Goal: Task Accomplishment & Management: Use online tool/utility

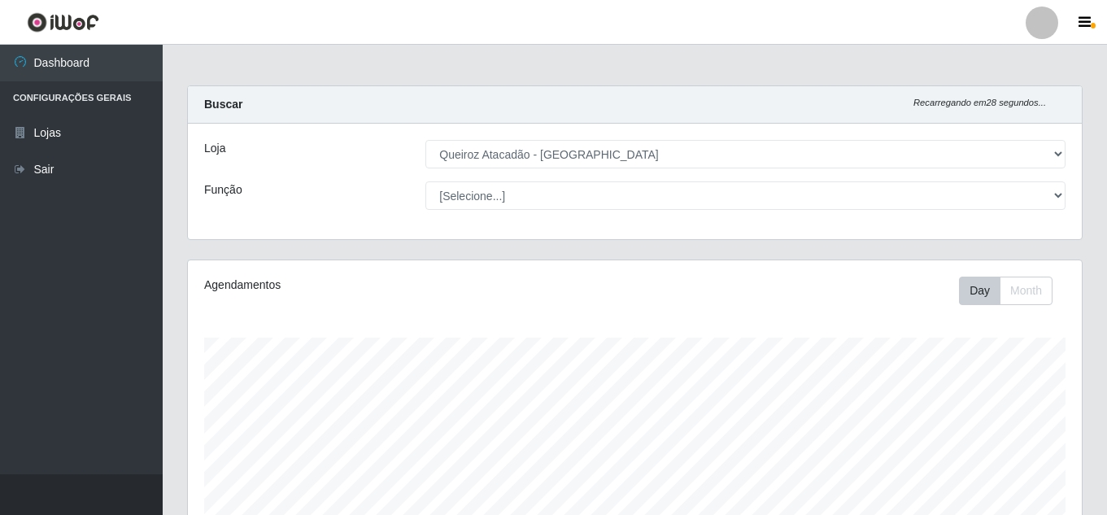
select select "225"
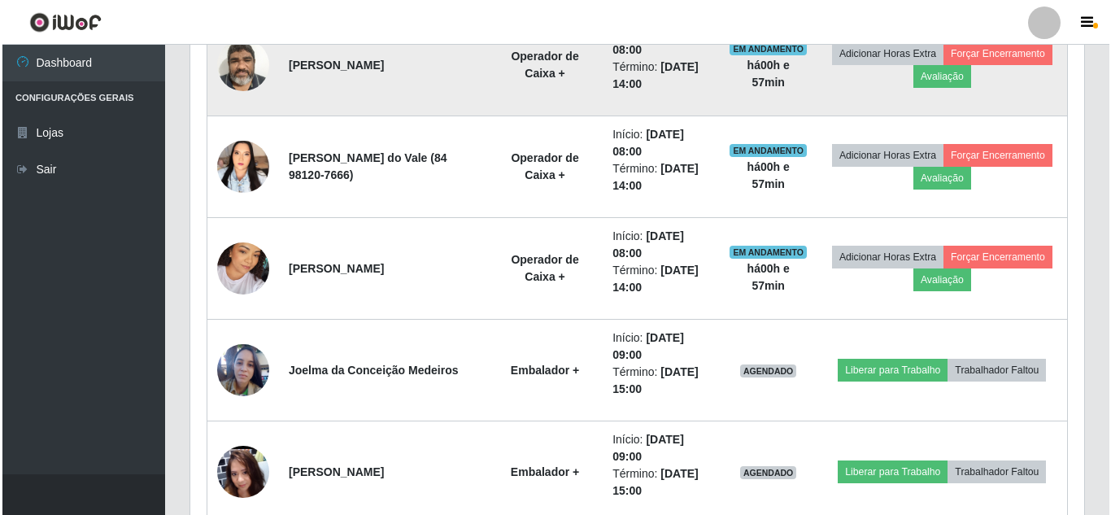
scroll to position [1394, 0]
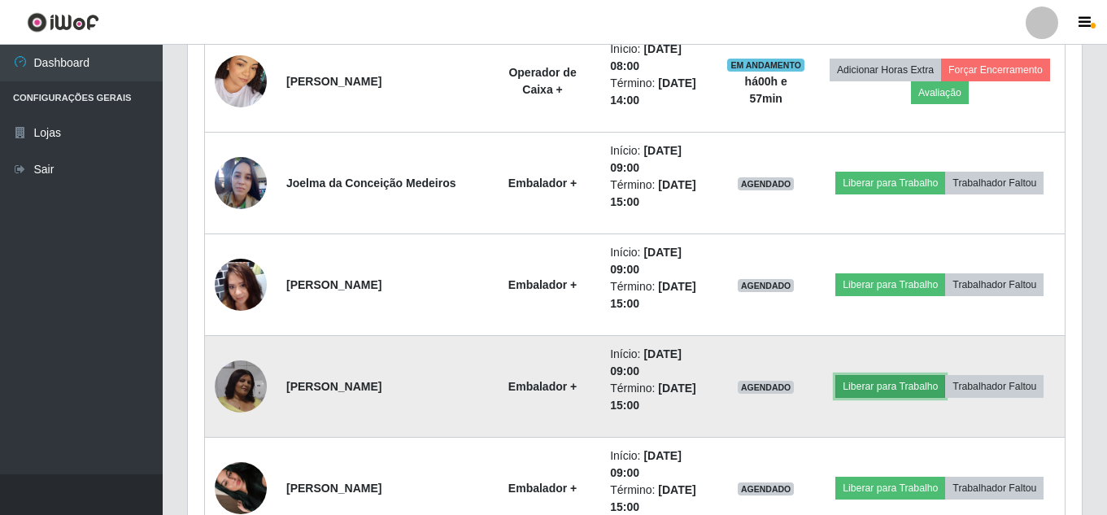
click at [925, 375] on button "Liberar para Trabalho" at bounding box center [890, 386] width 110 height 23
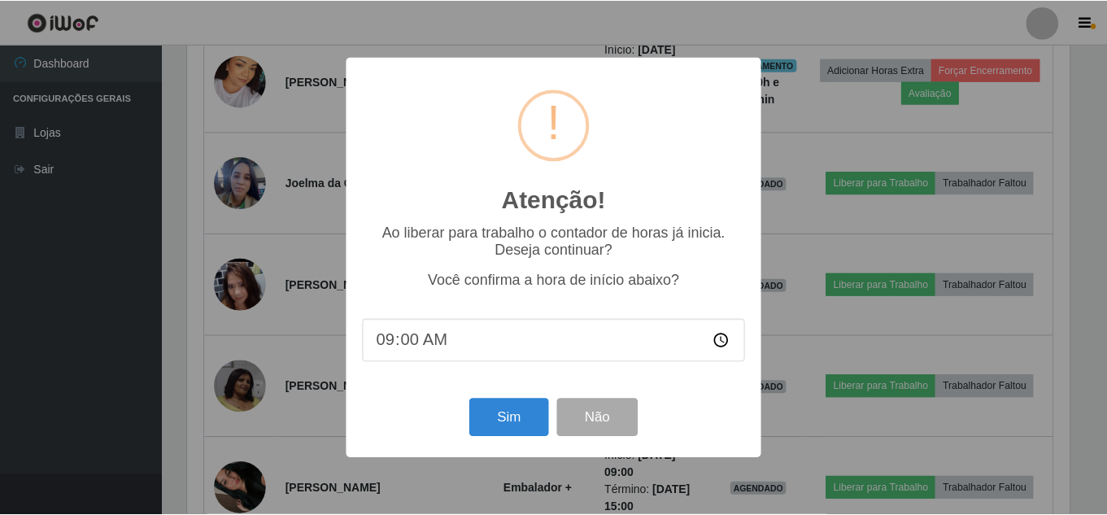
scroll to position [338, 886]
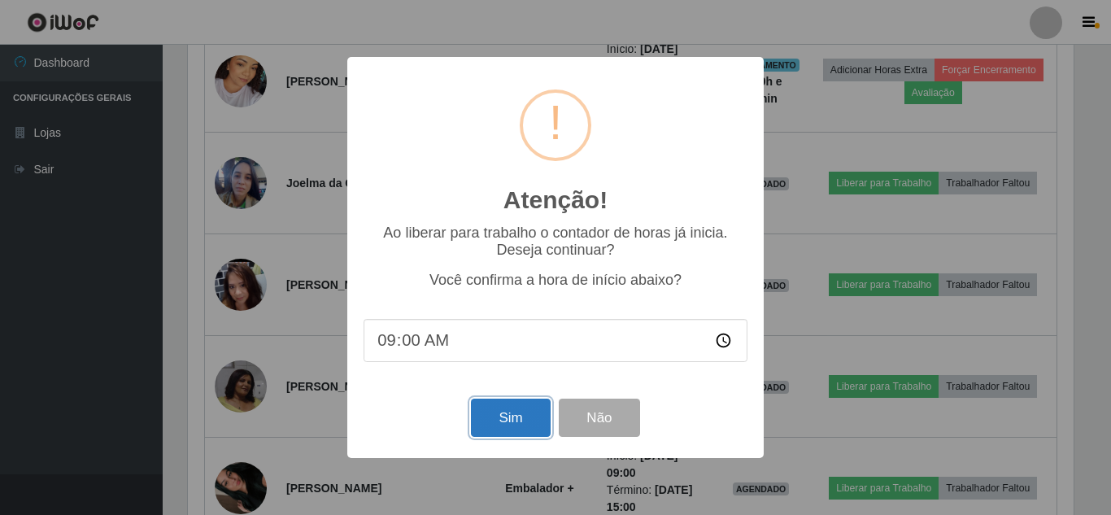
click at [497, 423] on button "Sim" at bounding box center [510, 418] width 79 height 38
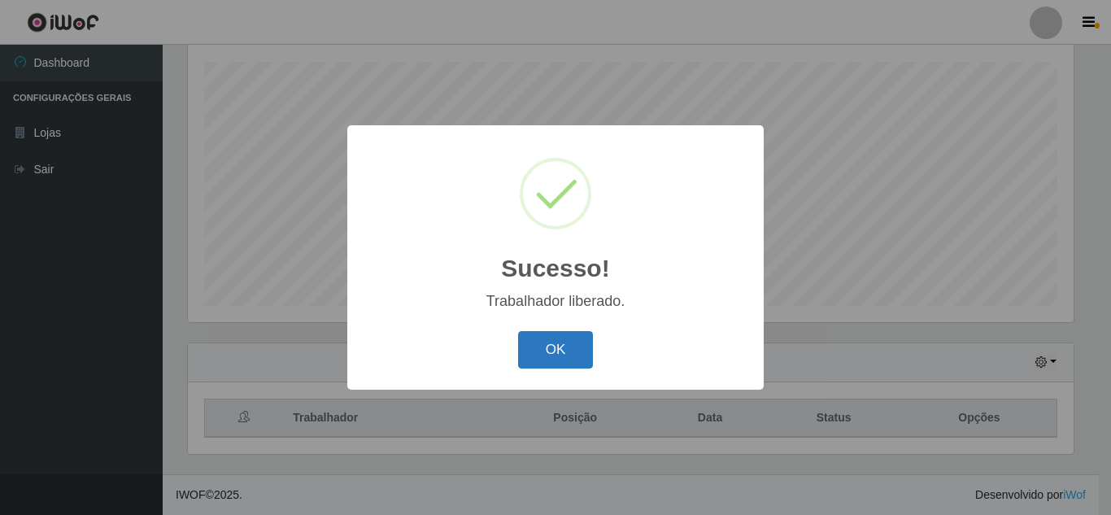
click at [563, 356] on button "OK" at bounding box center [556, 350] width 76 height 38
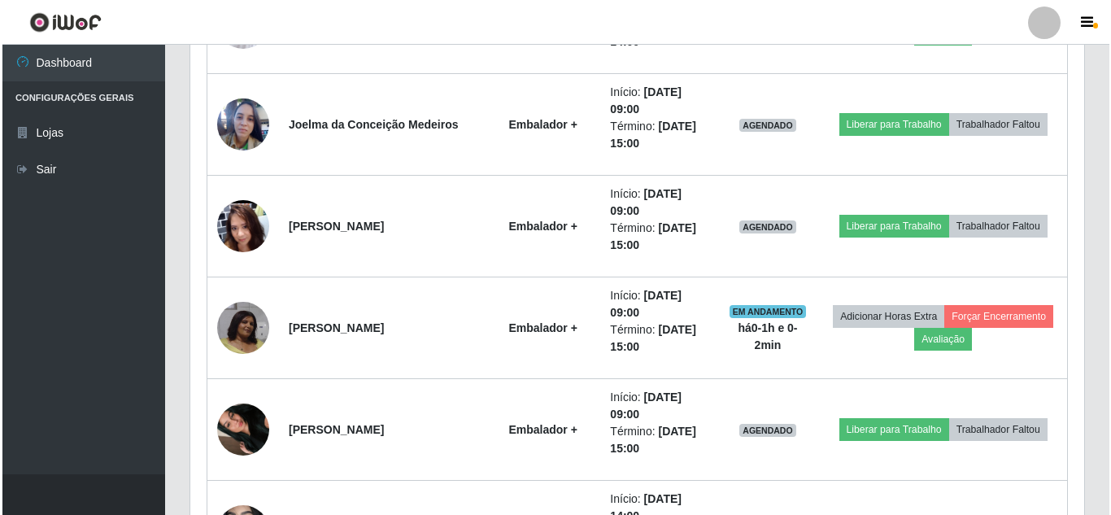
scroll to position [1496, 0]
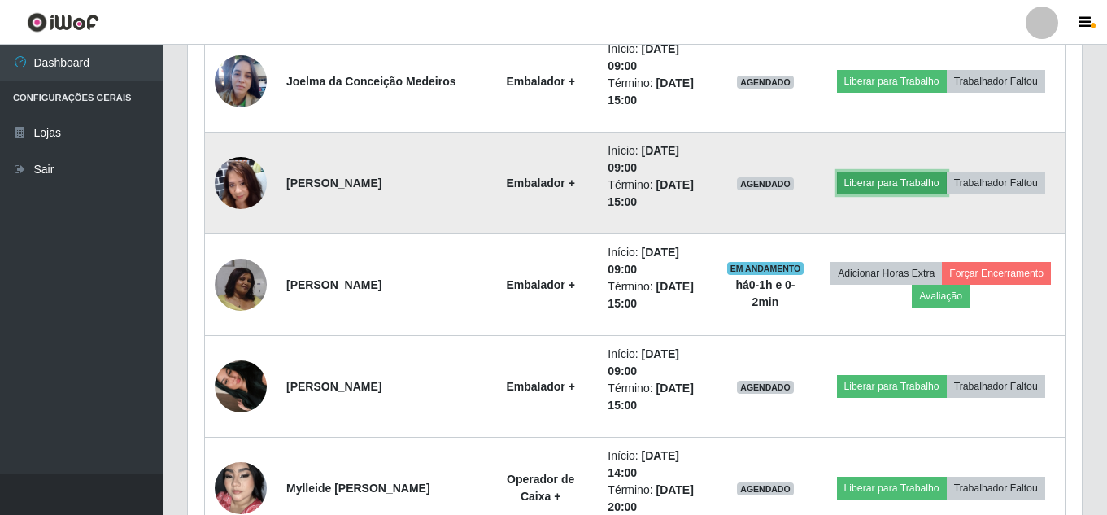
click at [947, 174] on button "Liberar para Trabalho" at bounding box center [892, 183] width 110 height 23
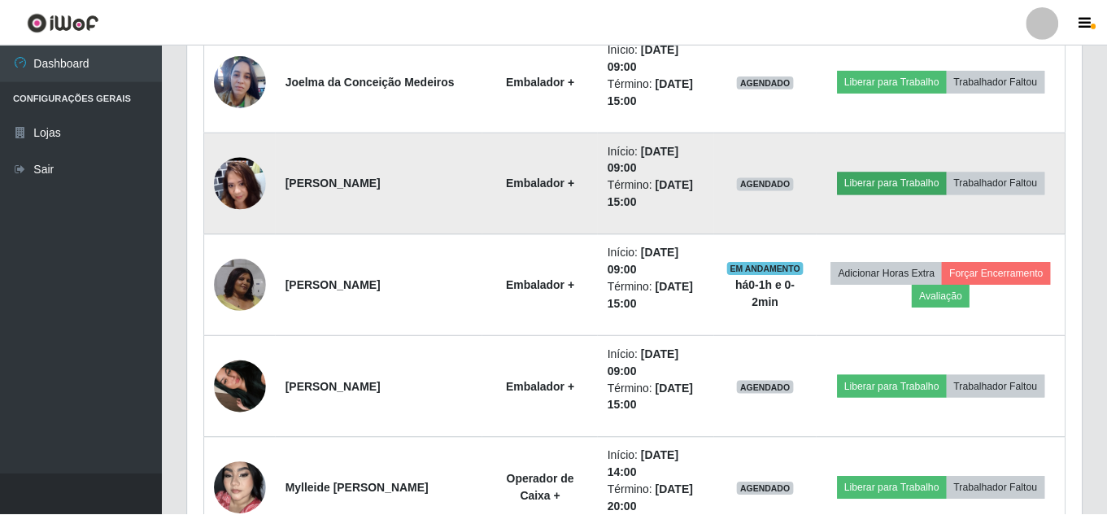
scroll to position [338, 886]
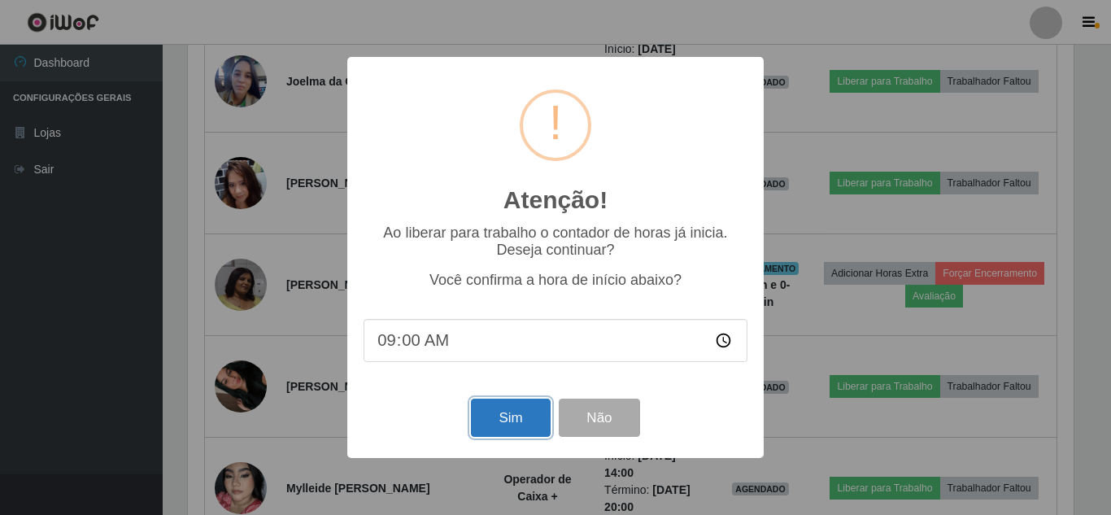
click at [506, 419] on button "Sim" at bounding box center [510, 418] width 79 height 38
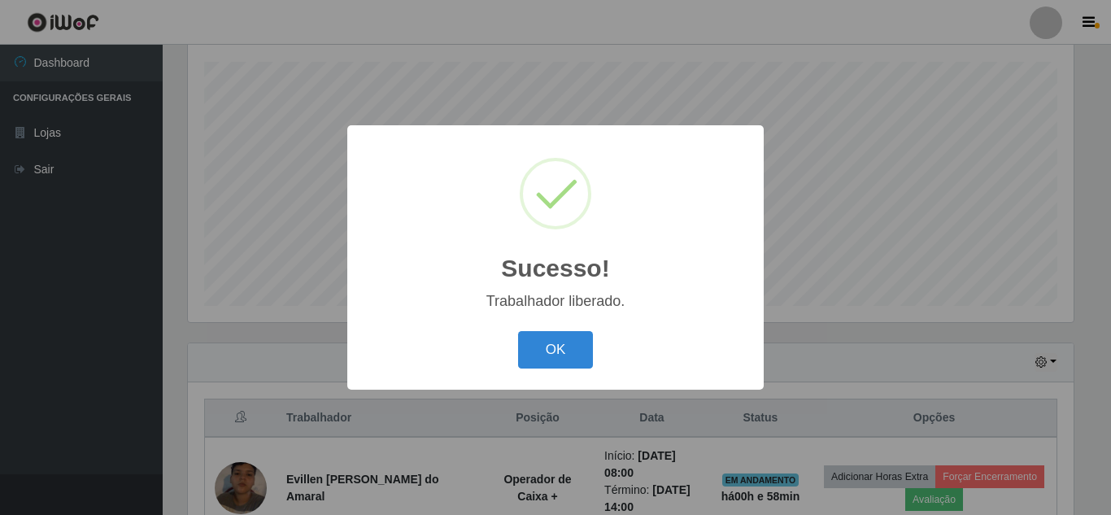
drag, startPoint x: 544, startPoint y: 334, endPoint x: 526, endPoint y: 335, distance: 18.0
click at [544, 334] on button "OK" at bounding box center [556, 350] width 76 height 38
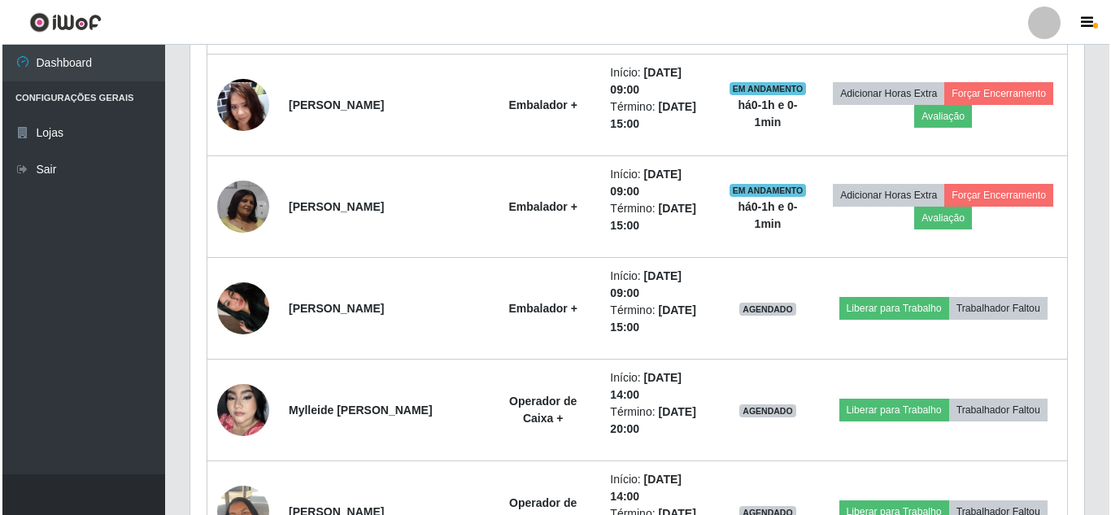
scroll to position [1577, 0]
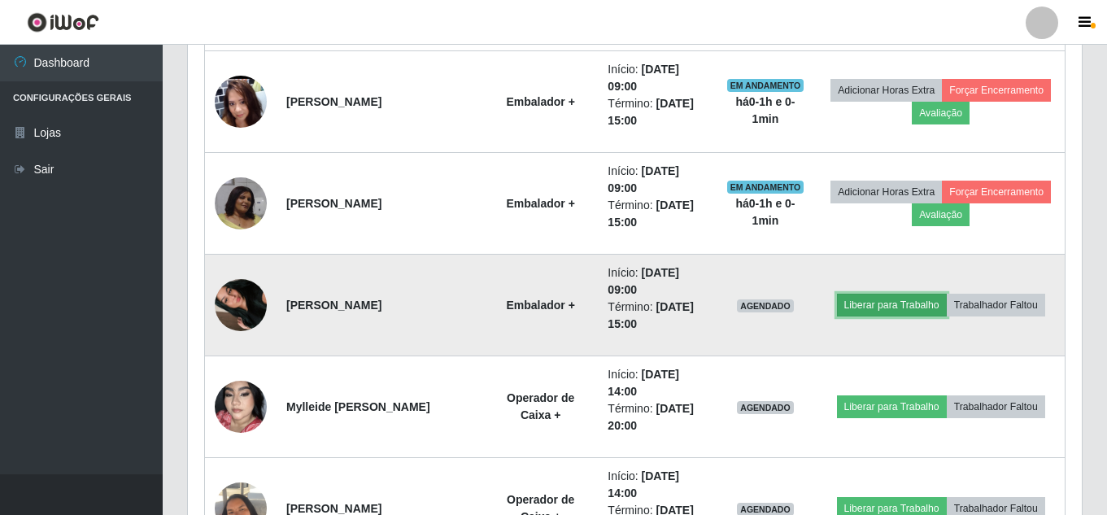
click at [947, 294] on button "Liberar para Trabalho" at bounding box center [892, 305] width 110 height 23
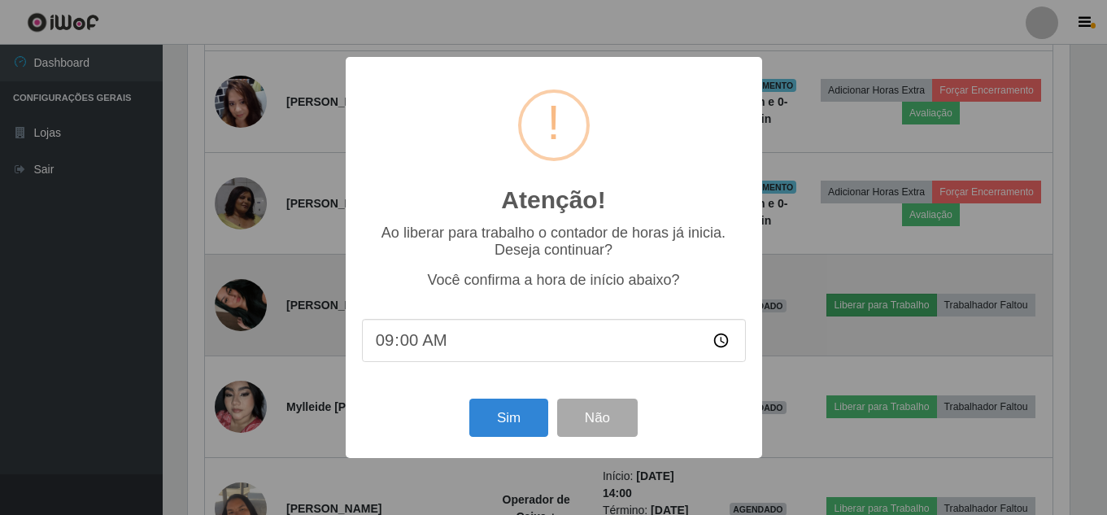
scroll to position [338, 886]
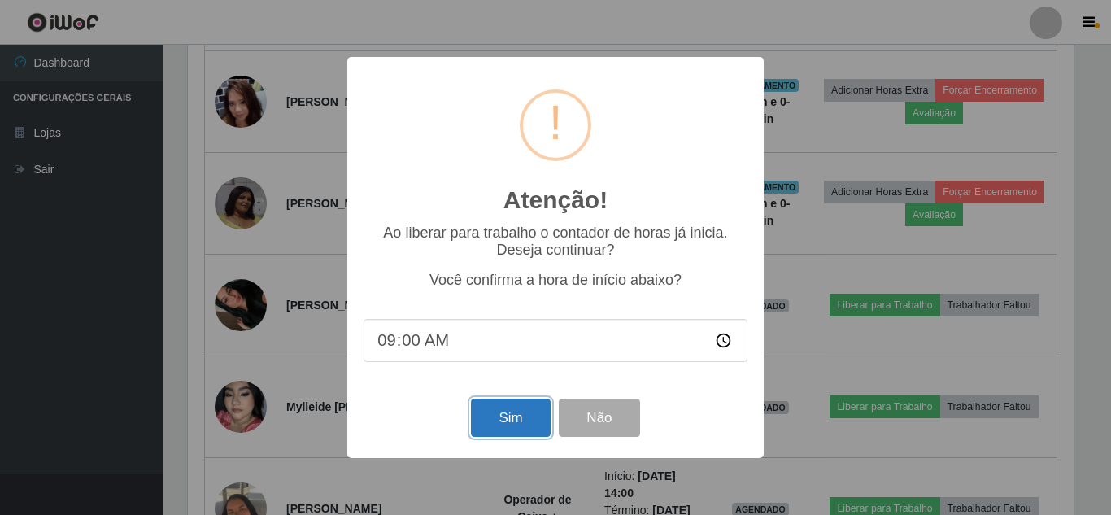
click at [530, 415] on button "Sim" at bounding box center [510, 418] width 79 height 38
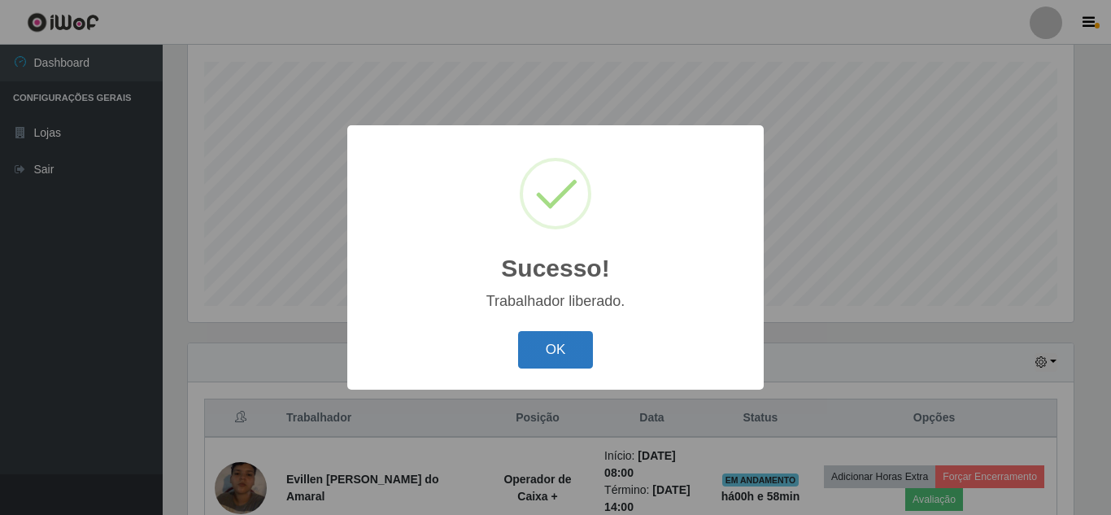
click at [569, 349] on button "OK" at bounding box center [556, 350] width 76 height 38
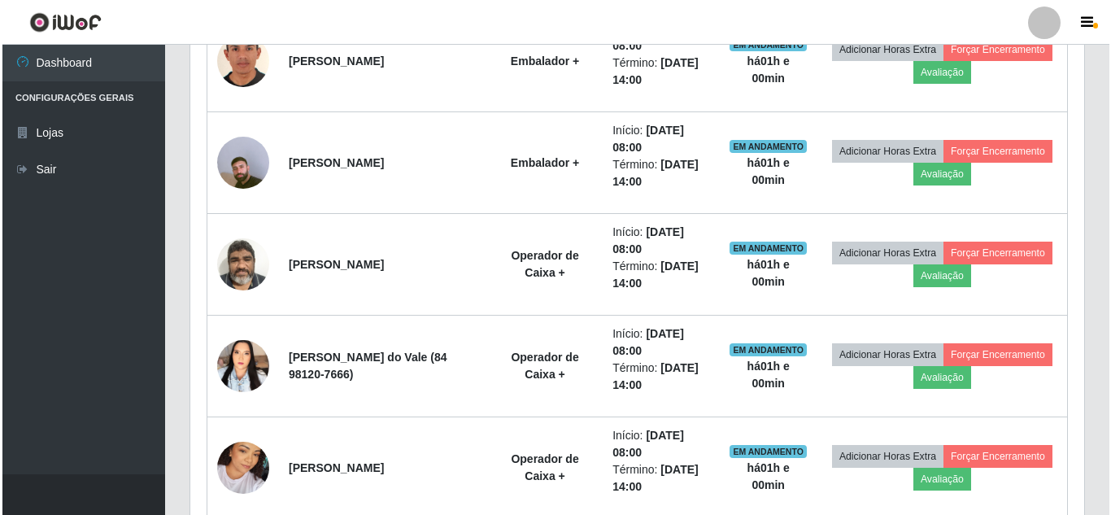
scroll to position [1333, 0]
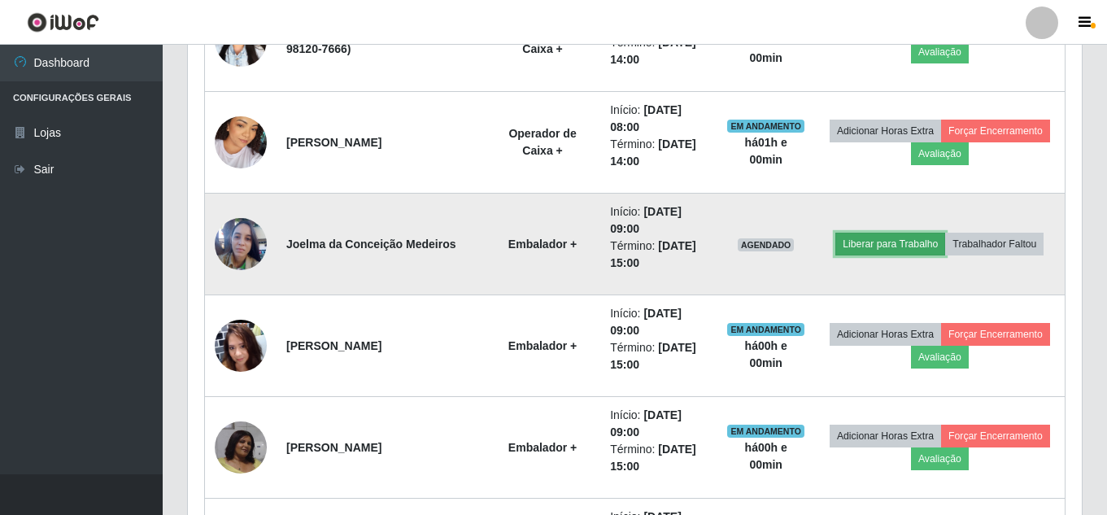
click at [945, 233] on button "Liberar para Trabalho" at bounding box center [890, 244] width 110 height 23
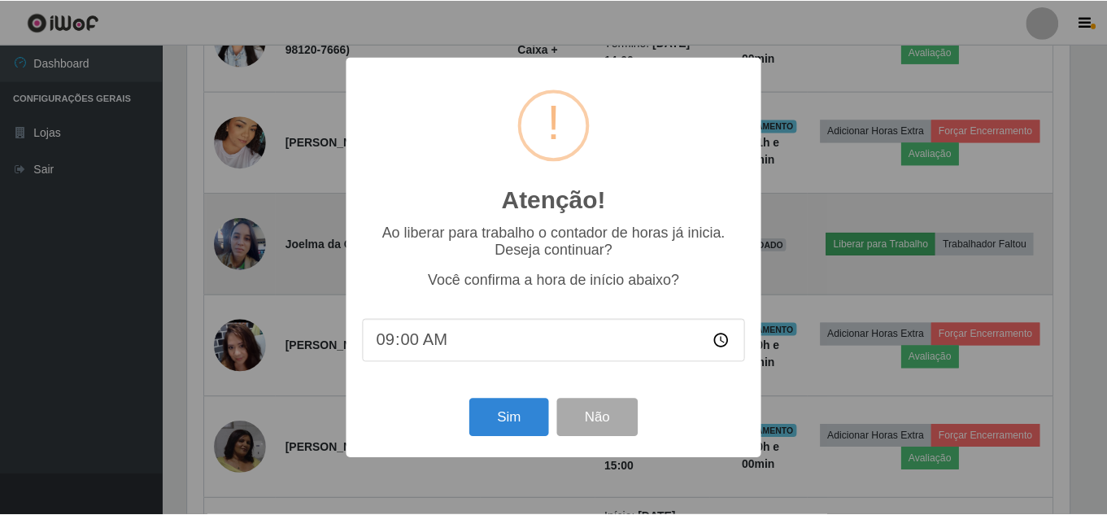
scroll to position [338, 886]
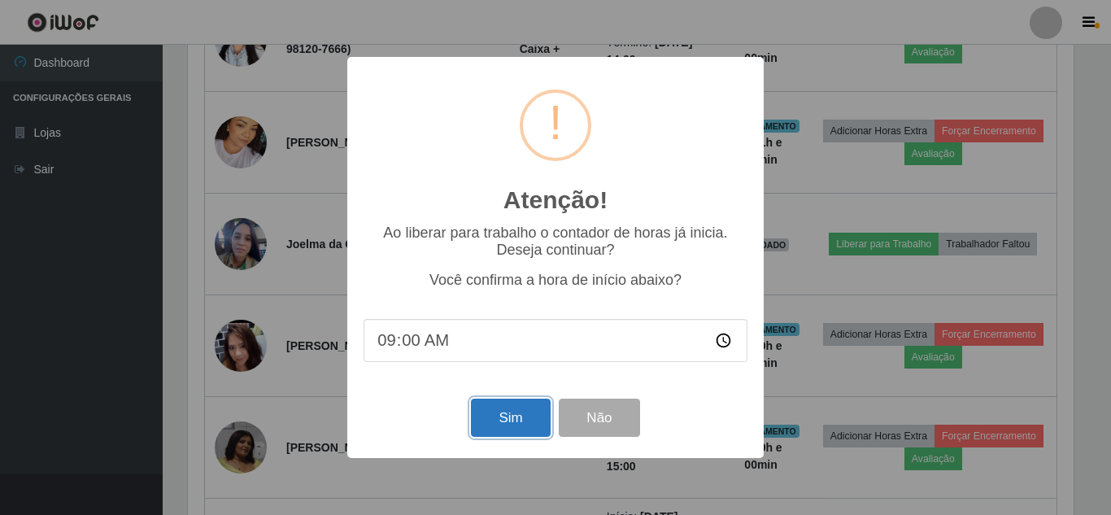
click at [524, 418] on button "Sim" at bounding box center [510, 418] width 79 height 38
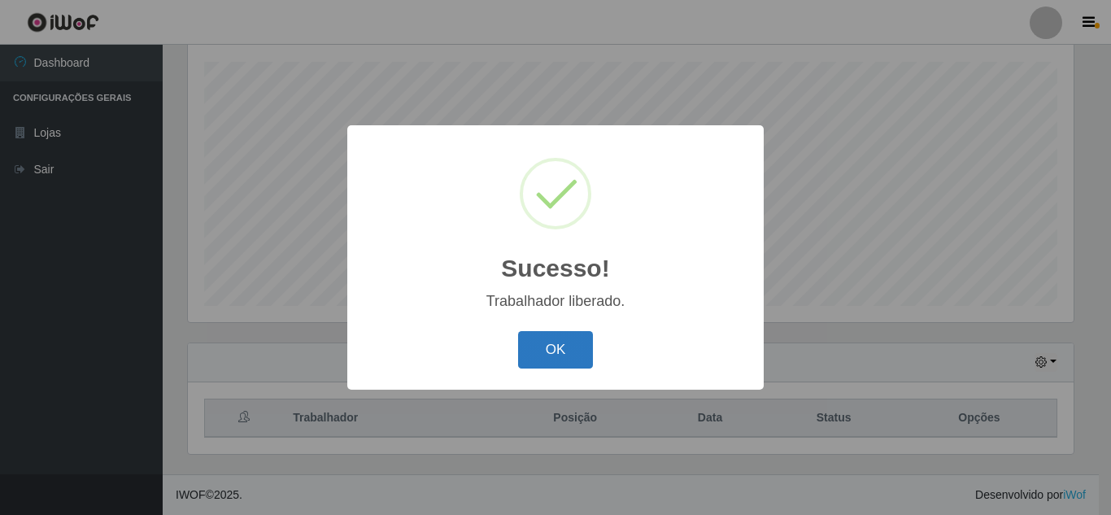
click at [565, 360] on button "OK" at bounding box center [556, 350] width 76 height 38
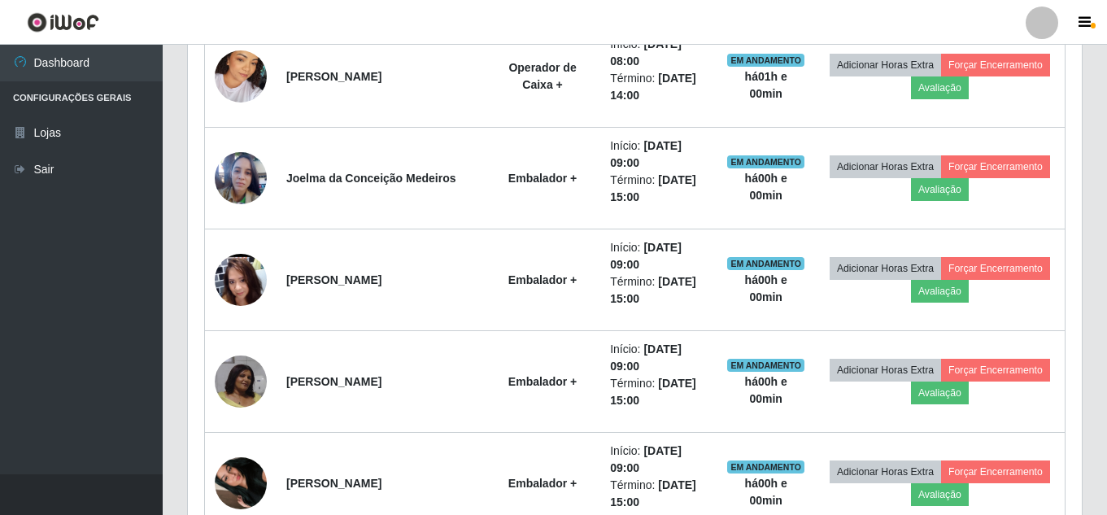
scroll to position [1333, 0]
